Goal: Navigation & Orientation: Find specific page/section

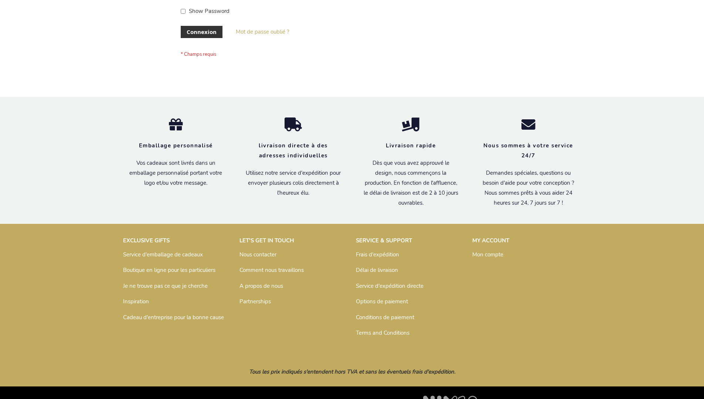
scroll to position [255, 0]
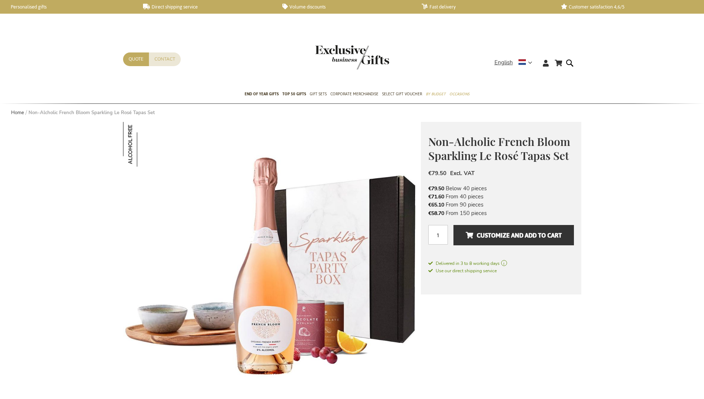
scroll to position [71, 0]
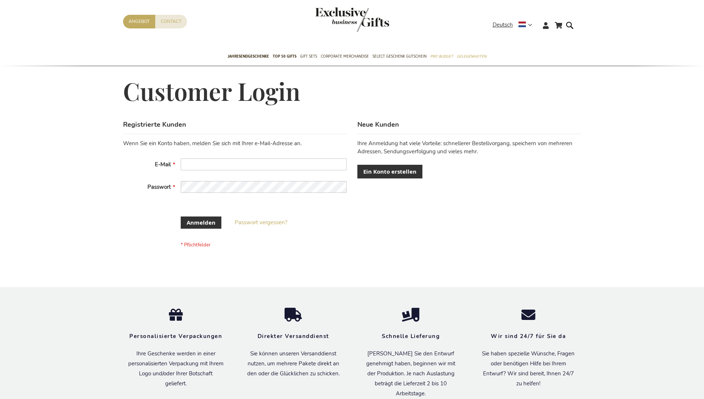
scroll to position [242, 0]
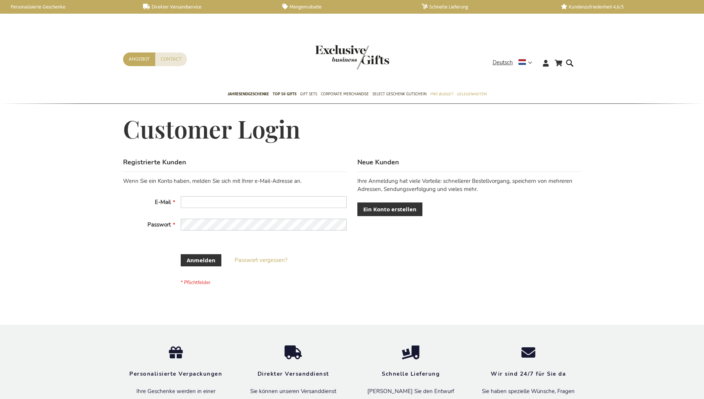
scroll to position [242, 0]
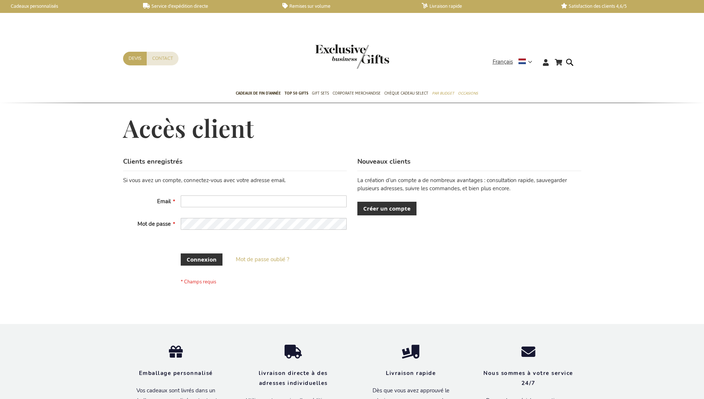
scroll to position [246, 0]
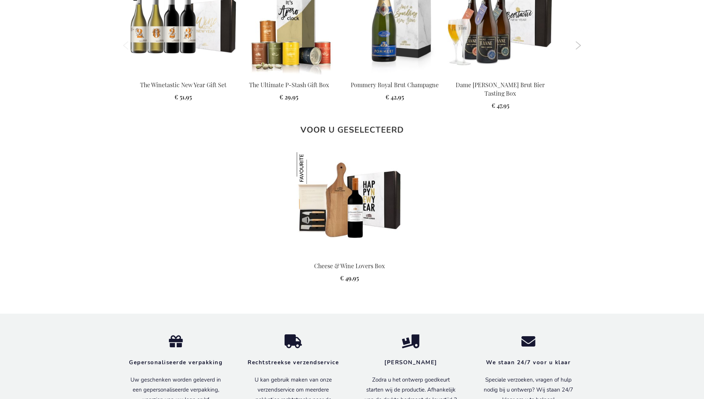
scroll to position [952, 0]
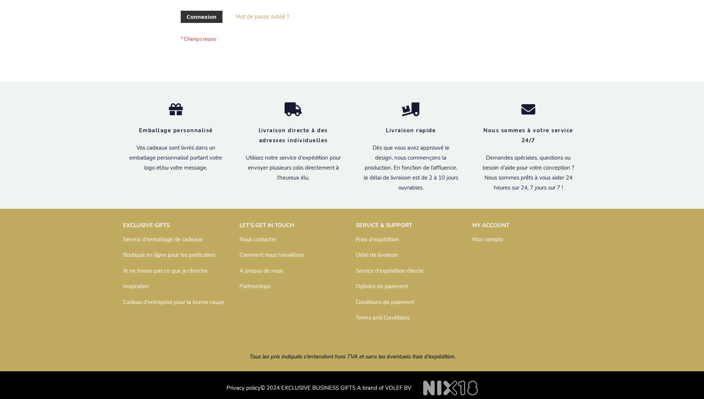
scroll to position [254, 0]
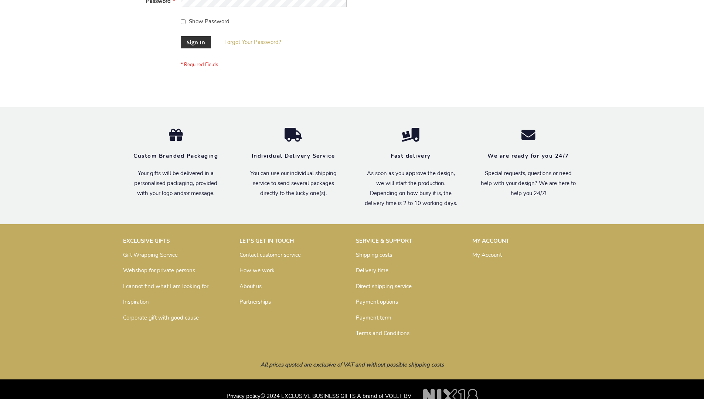
scroll to position [237, 0]
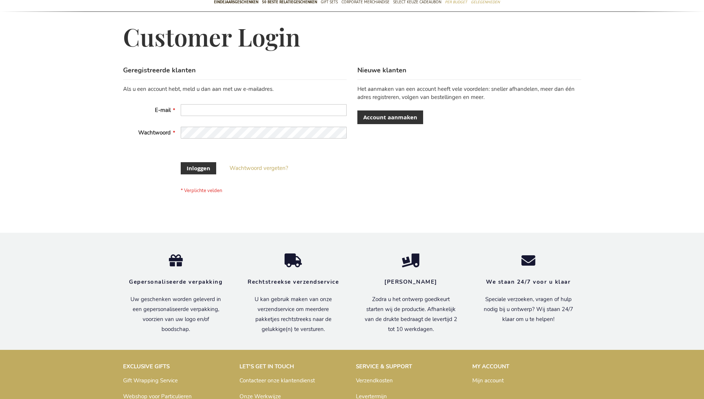
scroll to position [251, 0]
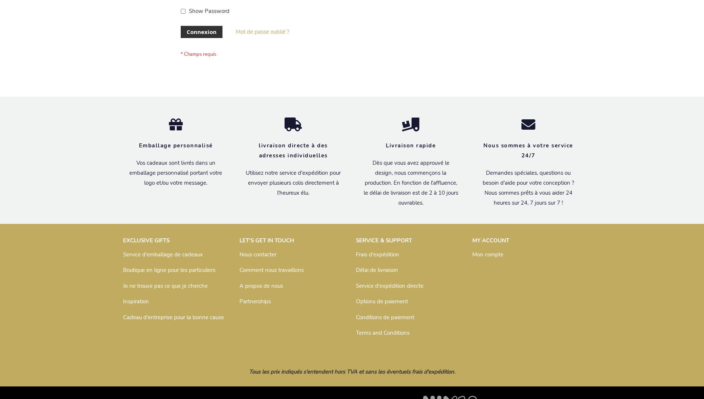
scroll to position [255, 0]
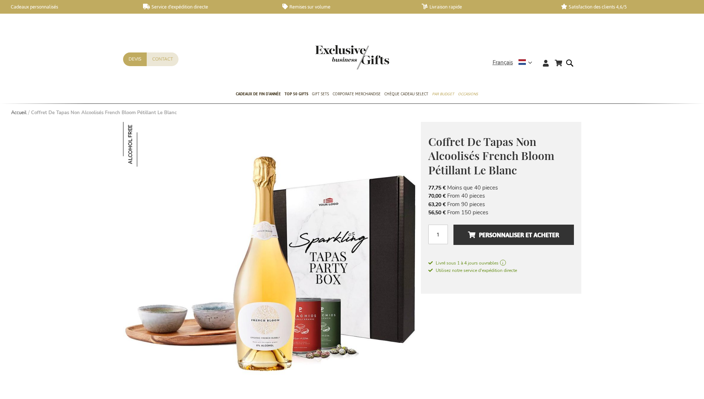
scroll to position [167, 0]
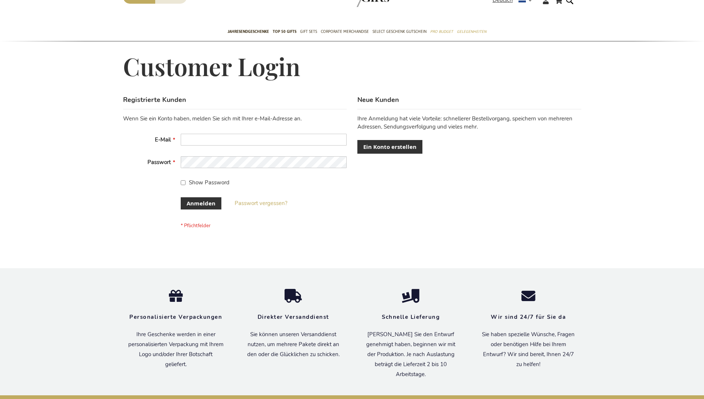
scroll to position [242, 0]
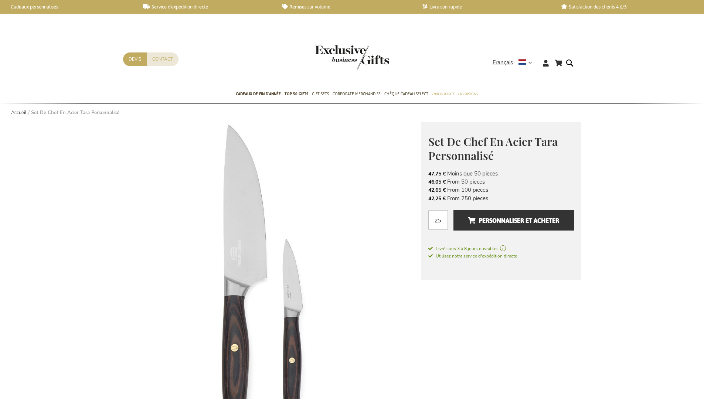
scroll to position [341, 0]
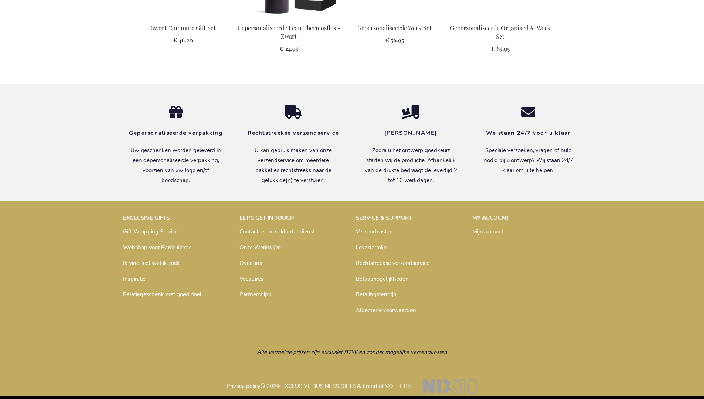
scroll to position [1008, 0]
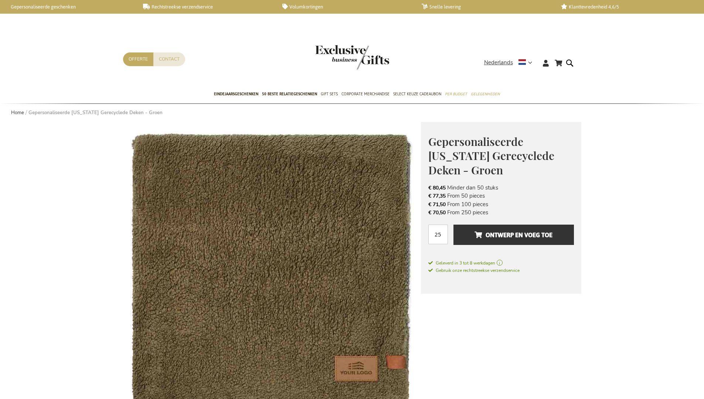
scroll to position [235, 0]
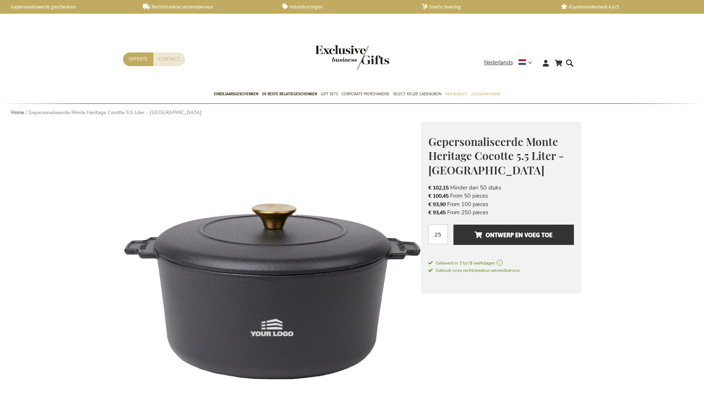
scroll to position [28, 0]
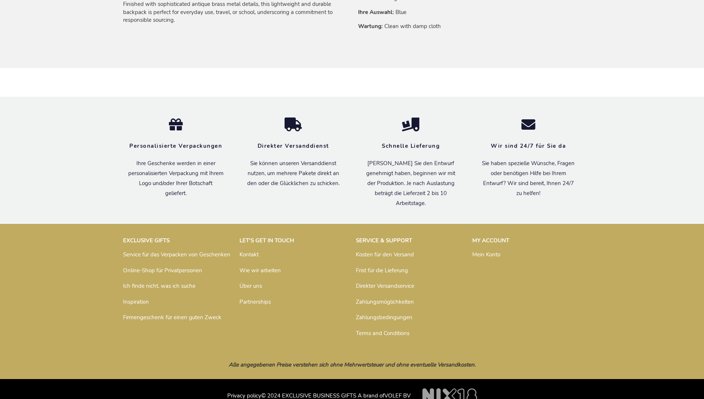
scroll to position [572, 0]
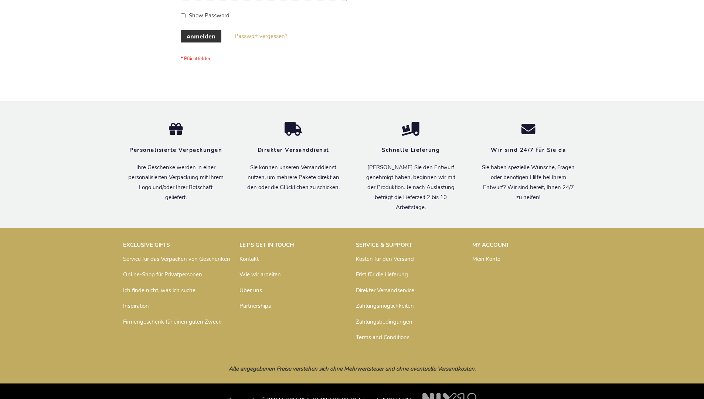
scroll to position [247, 0]
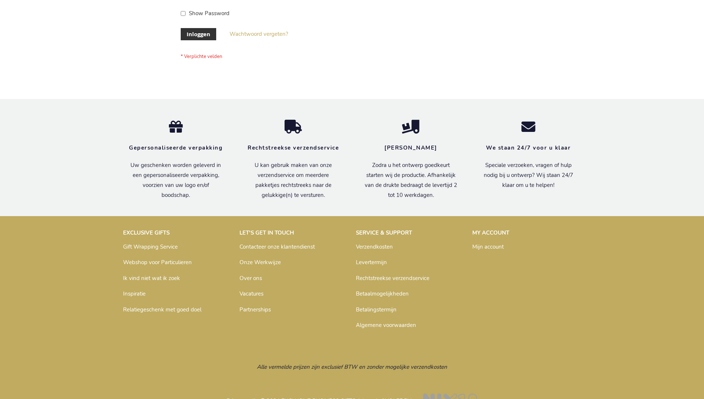
scroll to position [251, 0]
